Goal: Communication & Community: Connect with others

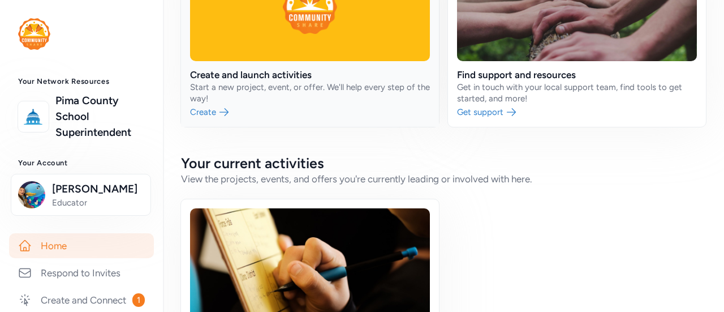
scroll to position [163, 0]
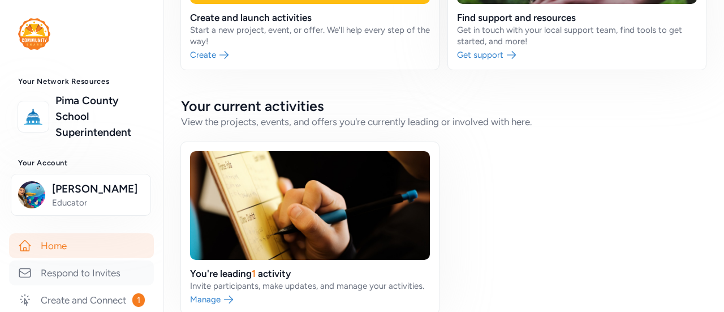
click at [62, 277] on link "Respond to Invites" at bounding box center [81, 272] width 145 height 25
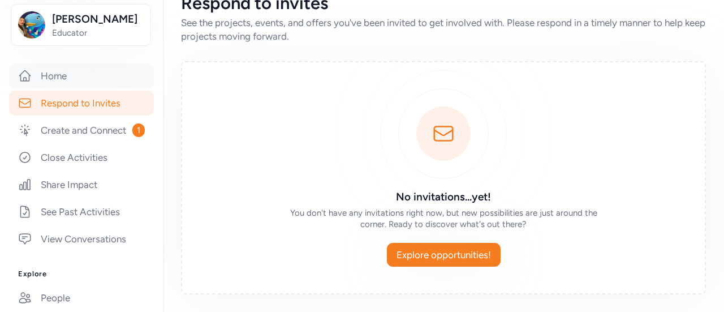
scroll to position [170, 0]
click at [68, 137] on link "Create and Connect 1" at bounding box center [81, 129] width 145 height 25
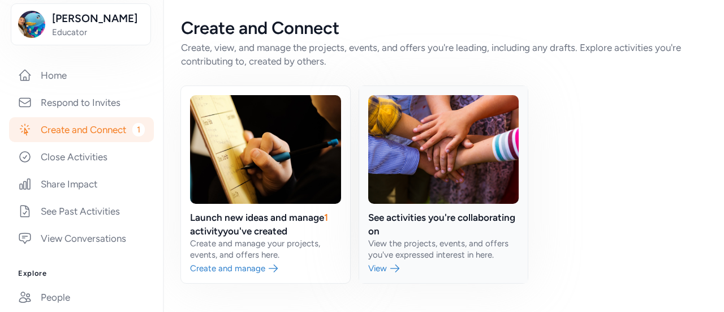
click at [456, 210] on link at bounding box center [443, 184] width 169 height 197
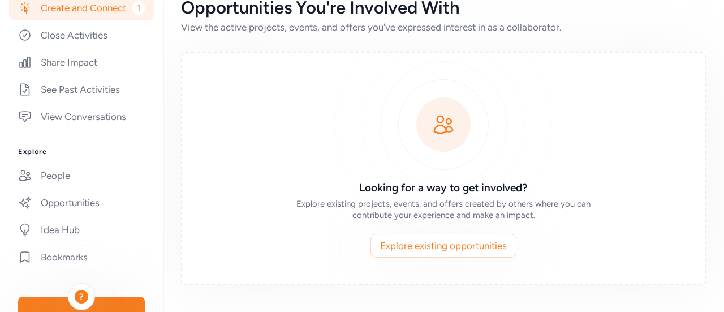
scroll to position [292, 0]
click at [97, 119] on link "View Conversations" at bounding box center [81, 115] width 145 height 25
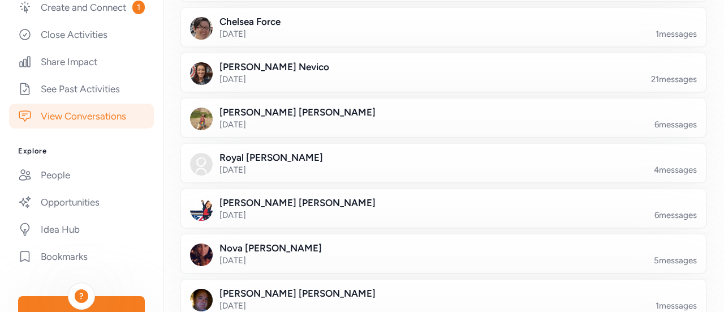
scroll to position [1196, 0]
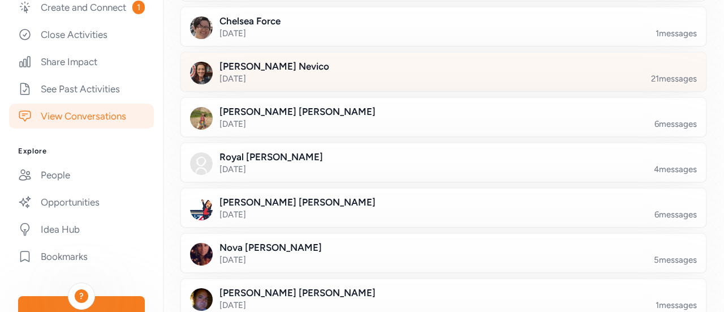
click at [316, 67] on div at bounding box center [452, 78] width 525 height 38
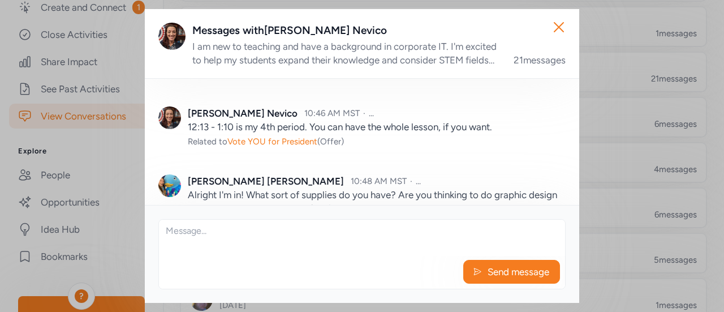
scroll to position [727, 0]
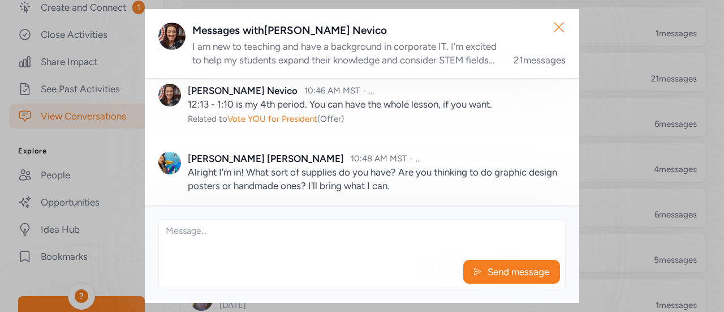
click at [566, 30] on icon "button" at bounding box center [559, 27] width 18 height 18
